Goal: Task Accomplishment & Management: Complete application form

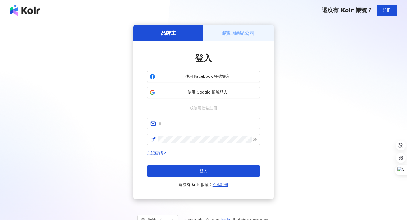
click at [186, 83] on div "使用 Facebook 帳號登入 使用 Google 帳號登入" at bounding box center [203, 84] width 113 height 27
click at [183, 73] on button "使用 Facebook 帳號登入" at bounding box center [203, 76] width 113 height 11
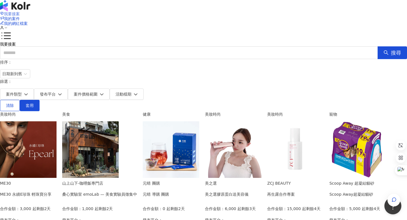
click at [20, 12] on span "我要接案" at bounding box center [12, 14] width 16 height 5
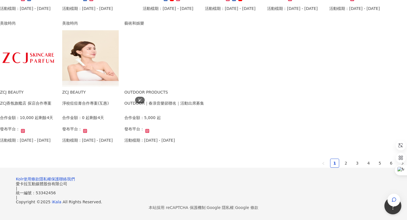
scroll to position [386, 0]
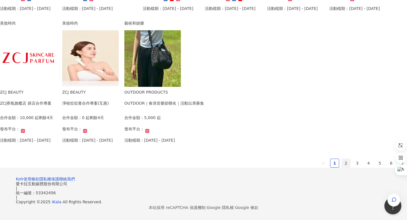
click at [342, 159] on link "2" at bounding box center [346, 163] width 8 height 8
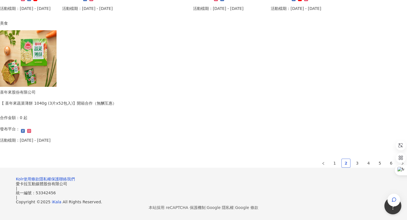
scroll to position [387, 0]
click at [342, 159] on link "2" at bounding box center [346, 163] width 8 height 8
click at [353, 159] on link "3" at bounding box center [357, 163] width 8 height 8
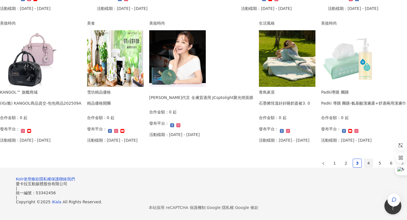
click at [365, 159] on link "4" at bounding box center [369, 163] width 8 height 8
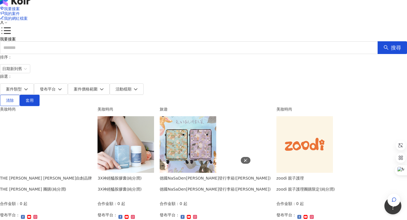
scroll to position [386, 0]
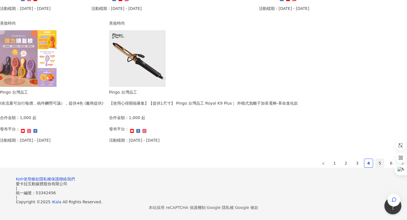
click at [376, 159] on link "5" at bounding box center [380, 163] width 8 height 8
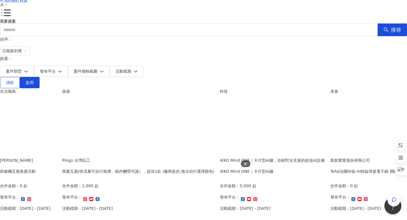
scroll to position [0, 0]
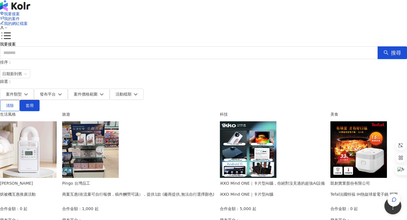
click at [277, 121] on img at bounding box center [248, 149] width 57 height 57
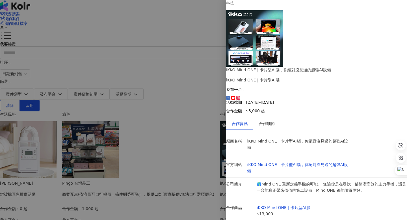
click at [197, 127] on div at bounding box center [203, 110] width 407 height 220
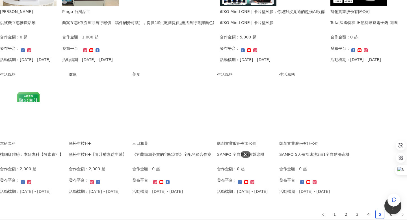
scroll to position [386, 0]
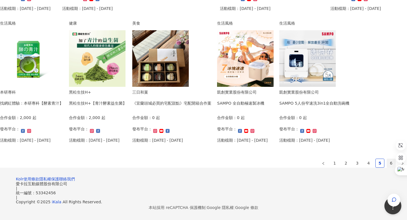
click at [387, 159] on link "6" at bounding box center [391, 163] width 8 height 8
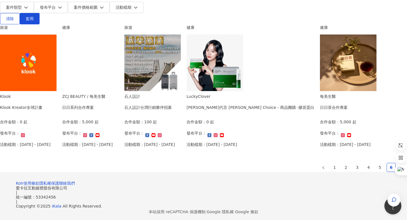
scroll to position [0, 0]
